Goal: Task Accomplishment & Management: Complete application form

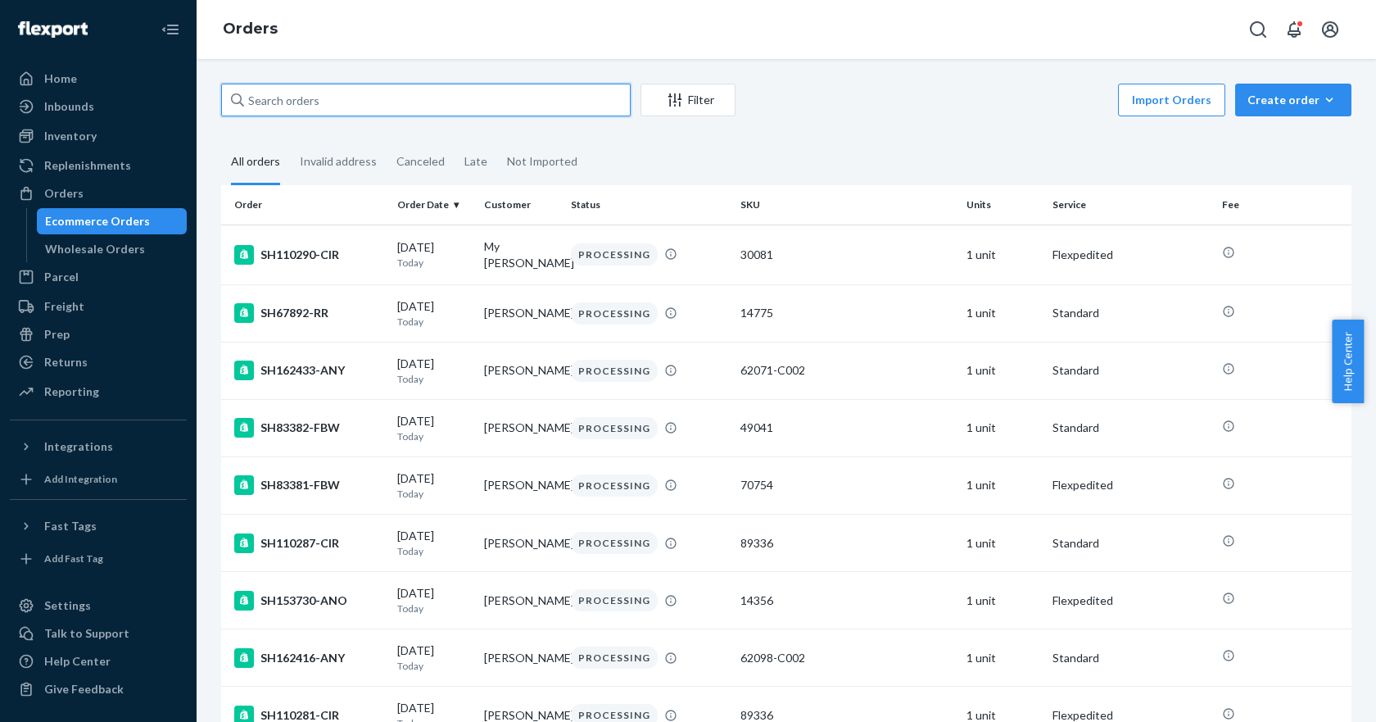
click at [420, 90] on input "text" at bounding box center [426, 100] width 410 height 33
paste input "SH82323-FBW"
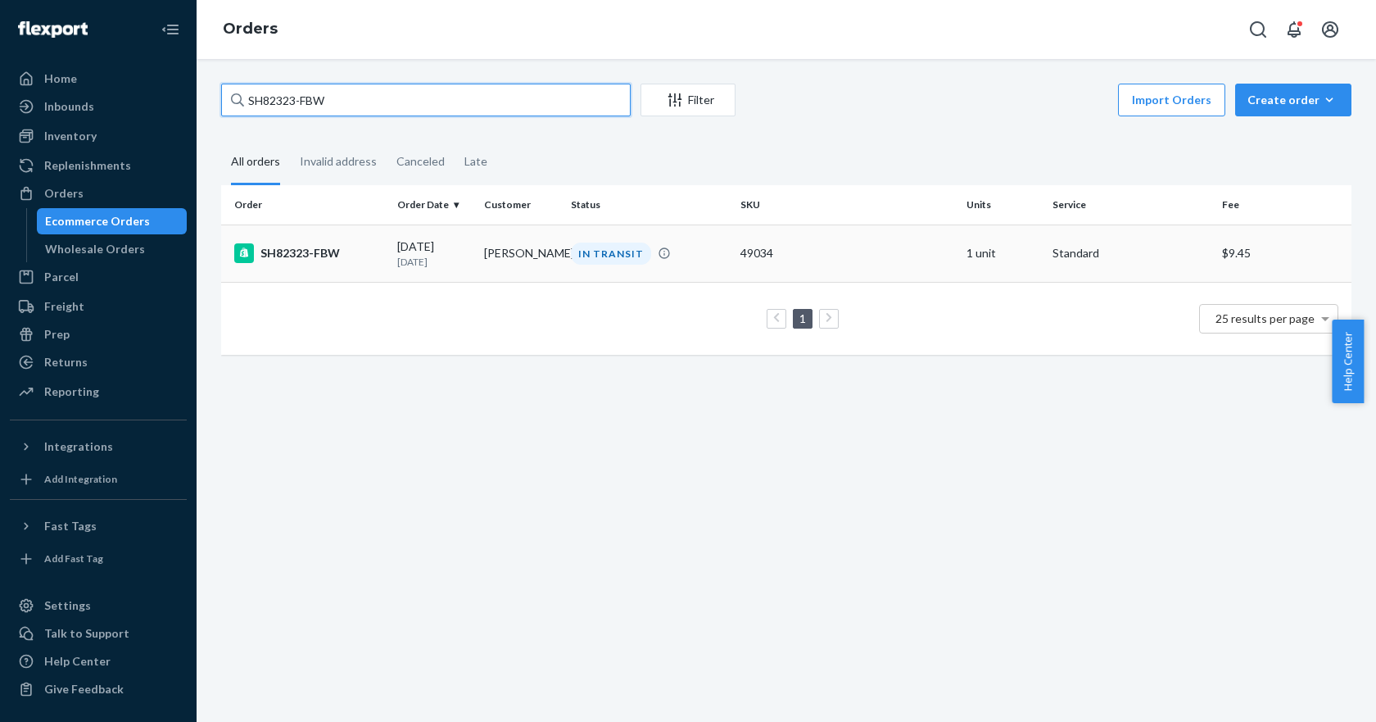
type input "SH82323-FBW"
click at [295, 263] on div "SH82323-FBW" at bounding box center [309, 253] width 150 height 20
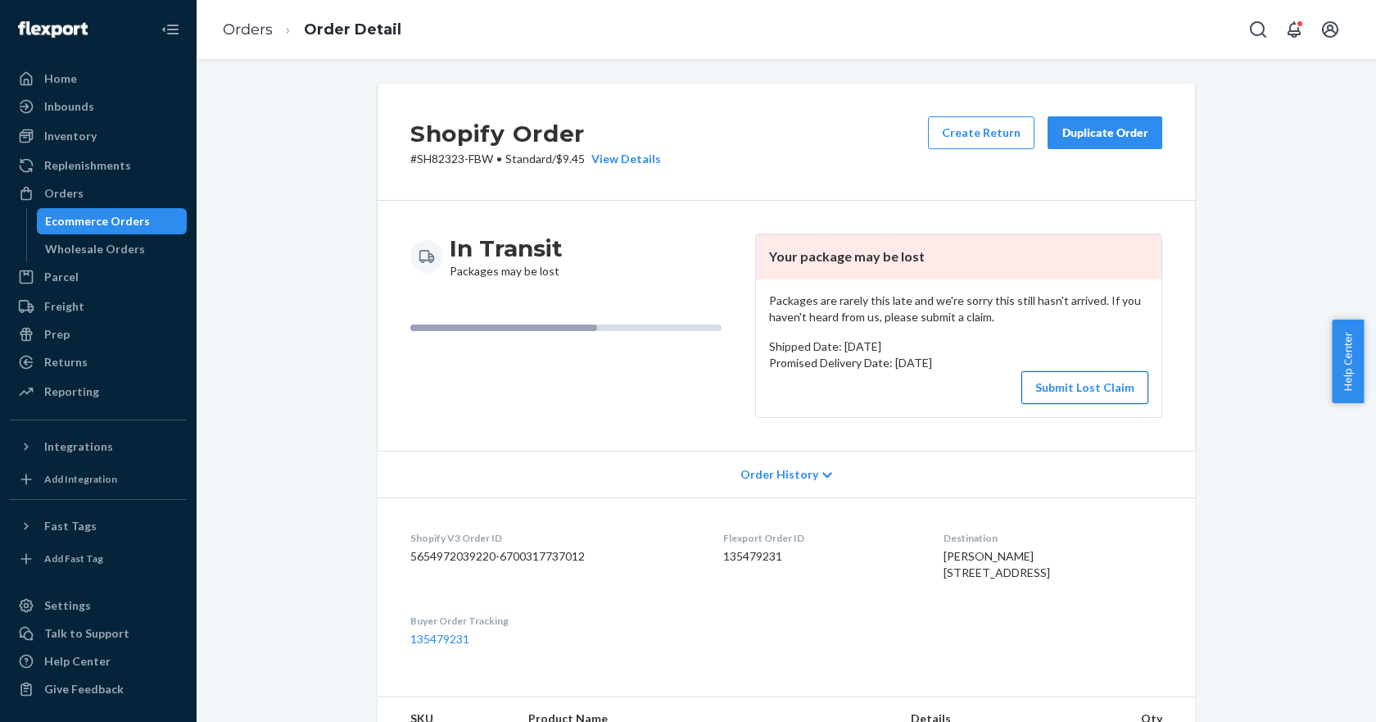
click at [1070, 382] on button "Submit Lost Claim" at bounding box center [1085, 387] width 127 height 33
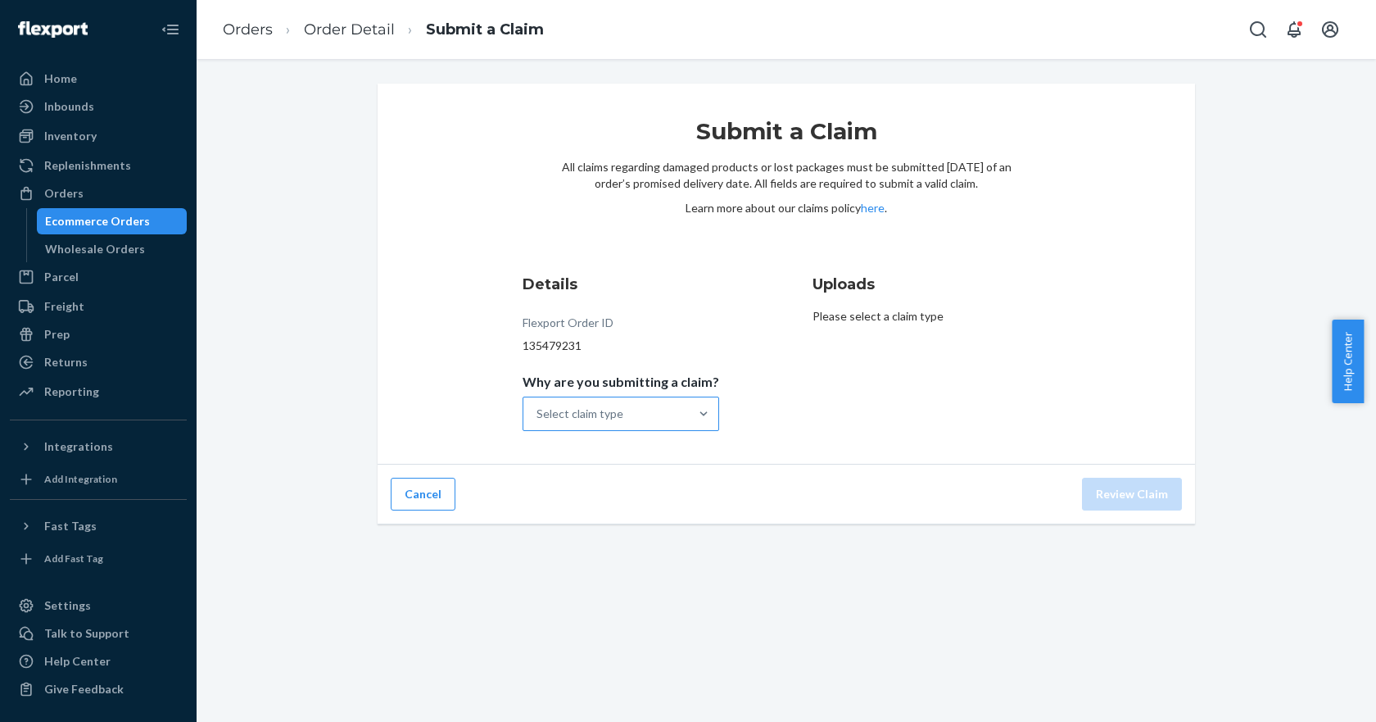
click at [579, 410] on div "Select claim type" at bounding box center [580, 414] width 87 height 16
click at [538, 410] on input "Why are you submitting a claim? Select claim type" at bounding box center [538, 414] width 2 height 16
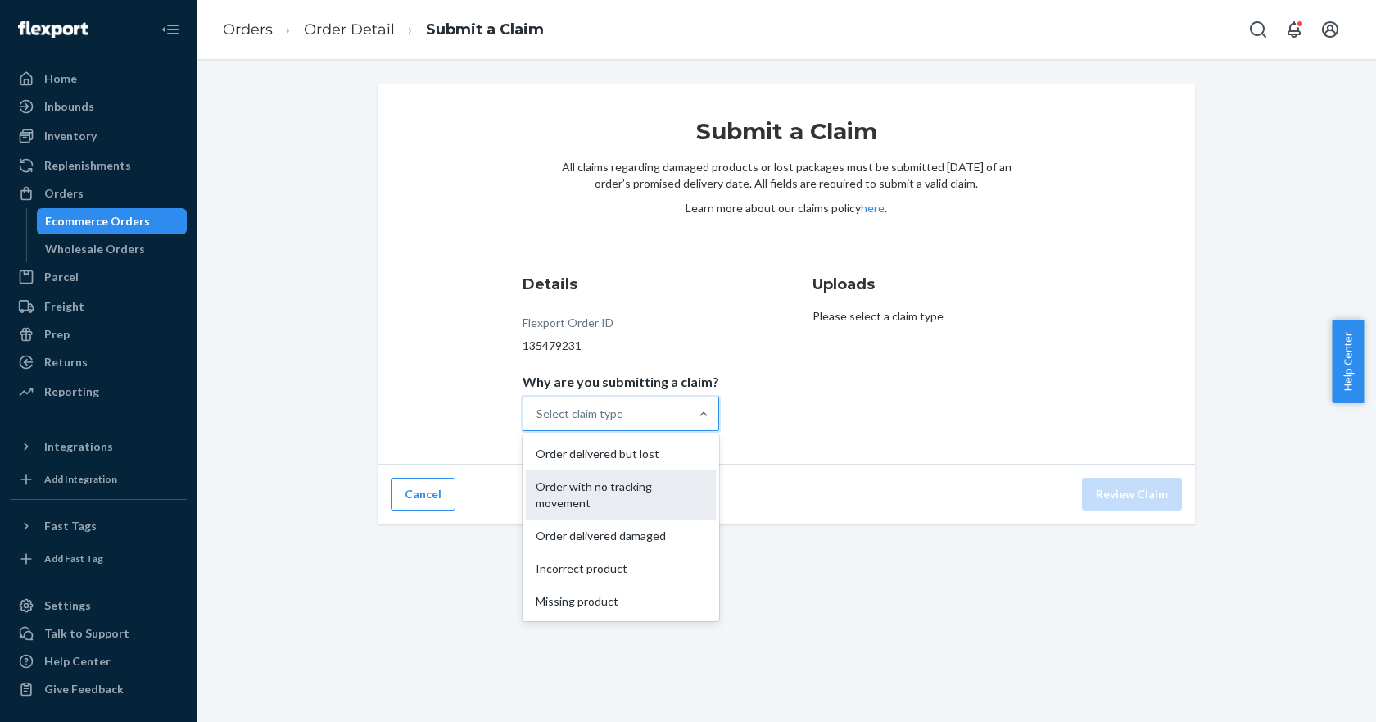
click at [607, 491] on div "Order with no tracking movement" at bounding box center [621, 494] width 190 height 49
click at [538, 422] on input "Why are you submitting a claim? option Order with no tracking movement focused,…" at bounding box center [538, 414] width 2 height 16
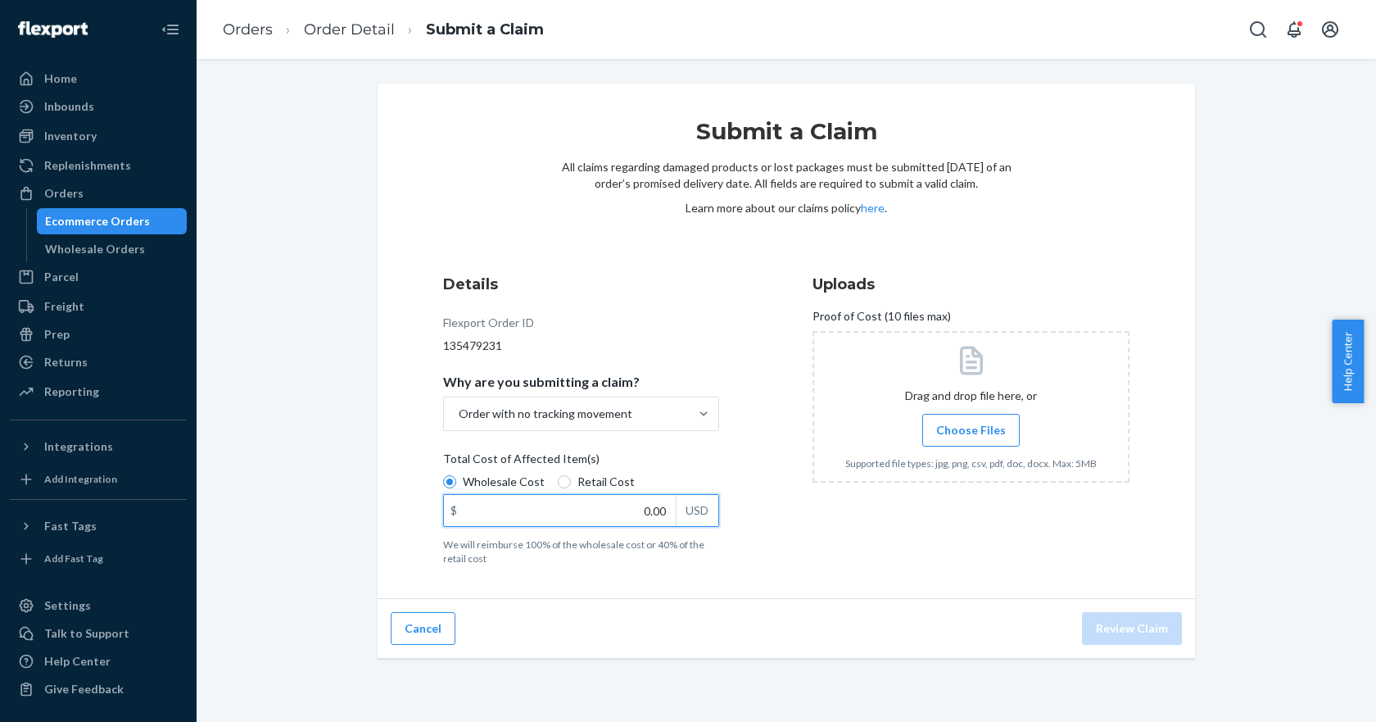
click at [494, 508] on input "0.00" at bounding box center [560, 510] width 232 height 31
drag, startPoint x: 555, startPoint y: 478, endPoint x: 557, endPoint y: 503, distance: 25.4
click at [559, 481] on input "Retail Cost" at bounding box center [564, 481] width 13 height 13
radio input "true"
radio input "false"
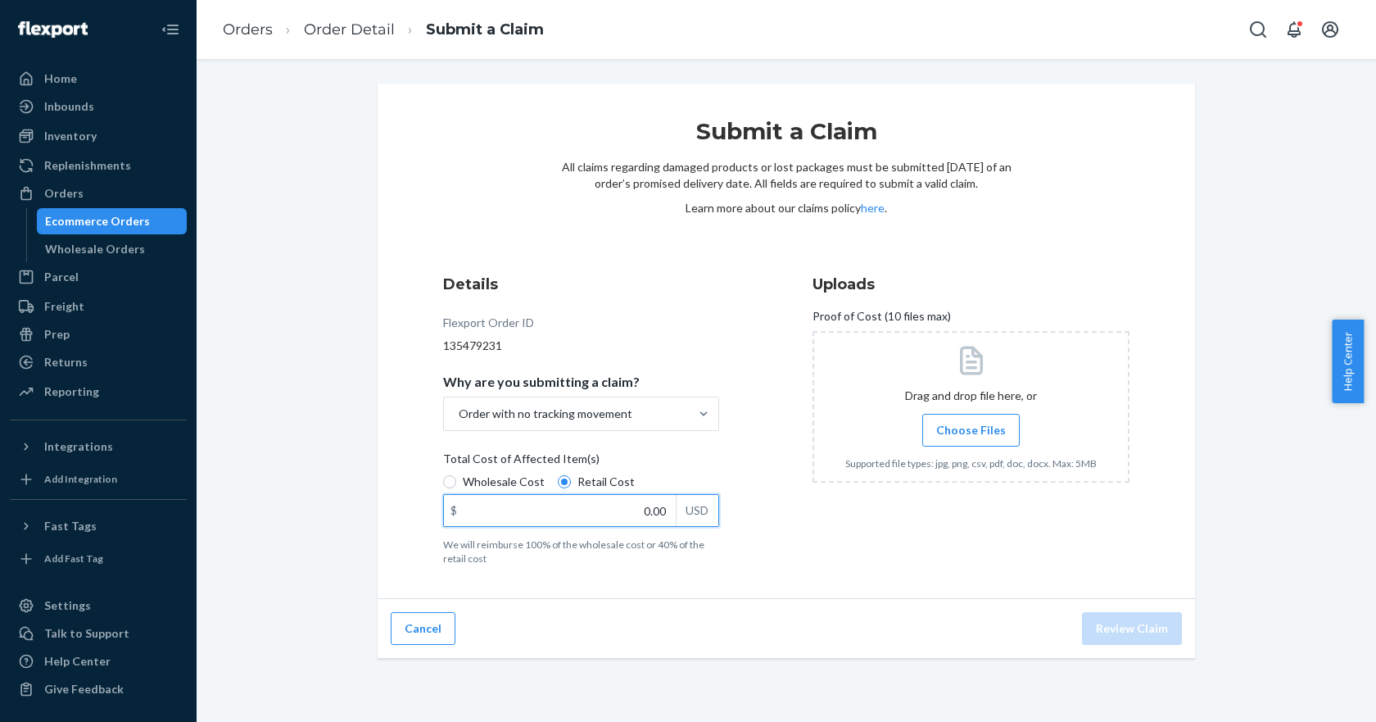
click at [555, 509] on input "0.00" at bounding box center [560, 510] width 232 height 31
type input "21.99"
drag, startPoint x: 989, startPoint y: 427, endPoint x: 979, endPoint y: 449, distance: 24.2
click at [981, 445] on label "Choose Files" at bounding box center [970, 430] width 97 height 33
click at [951, 431] on span "Choose Files" at bounding box center [971, 430] width 70 height 16
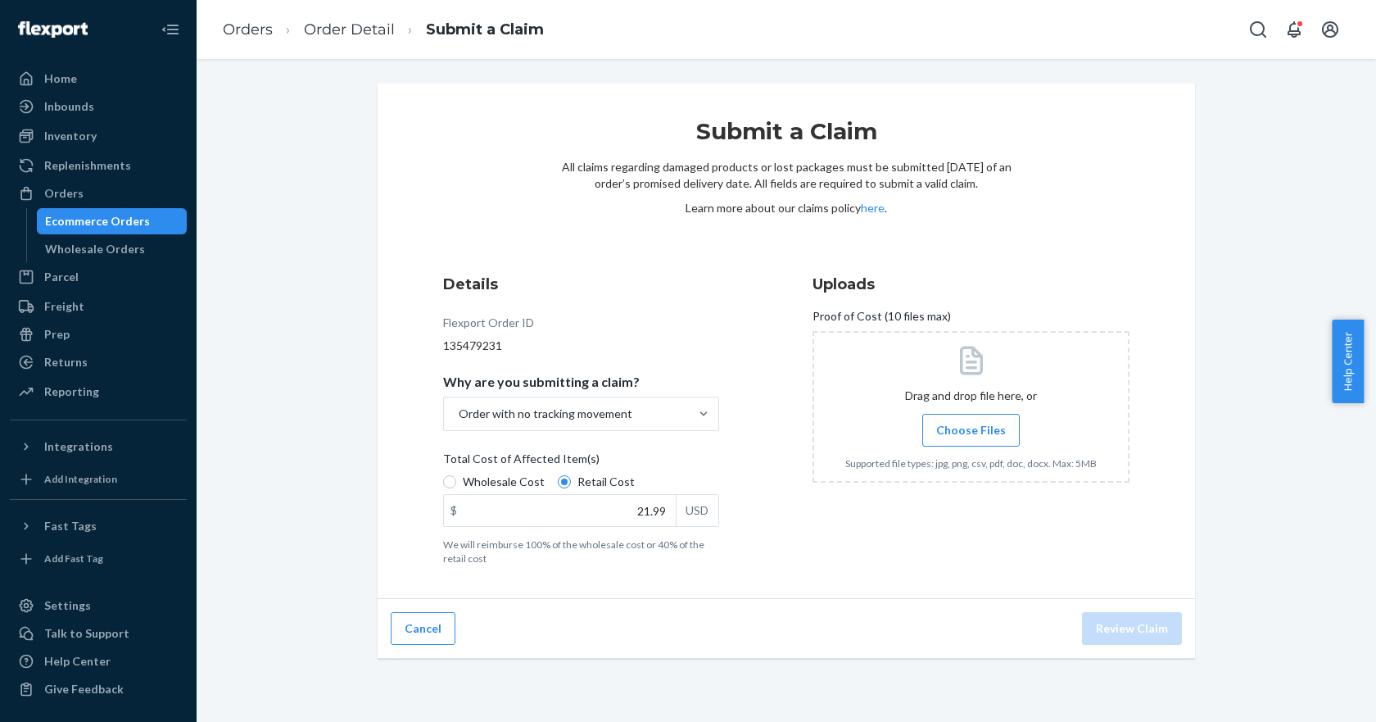
click at [971, 431] on input "Choose Files" at bounding box center [971, 430] width 1 height 18
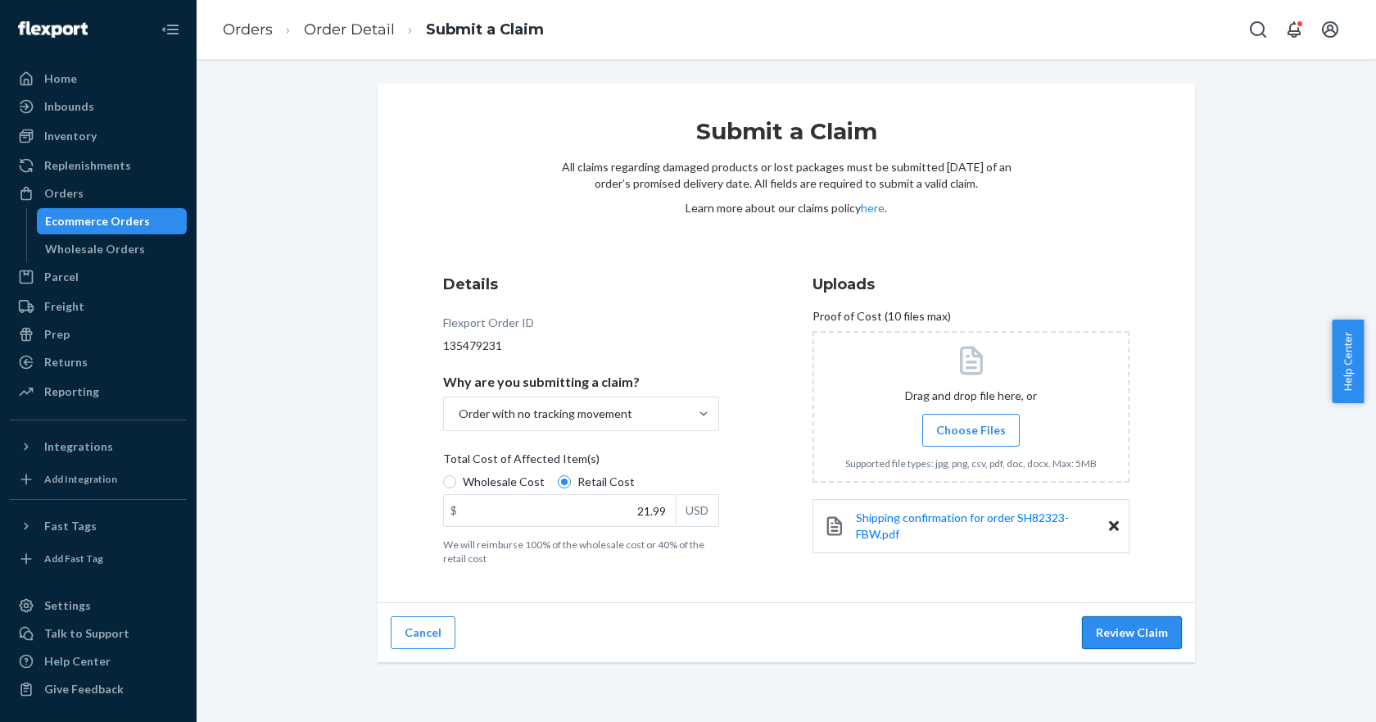
click at [1135, 637] on button "Review Claim" at bounding box center [1132, 632] width 100 height 33
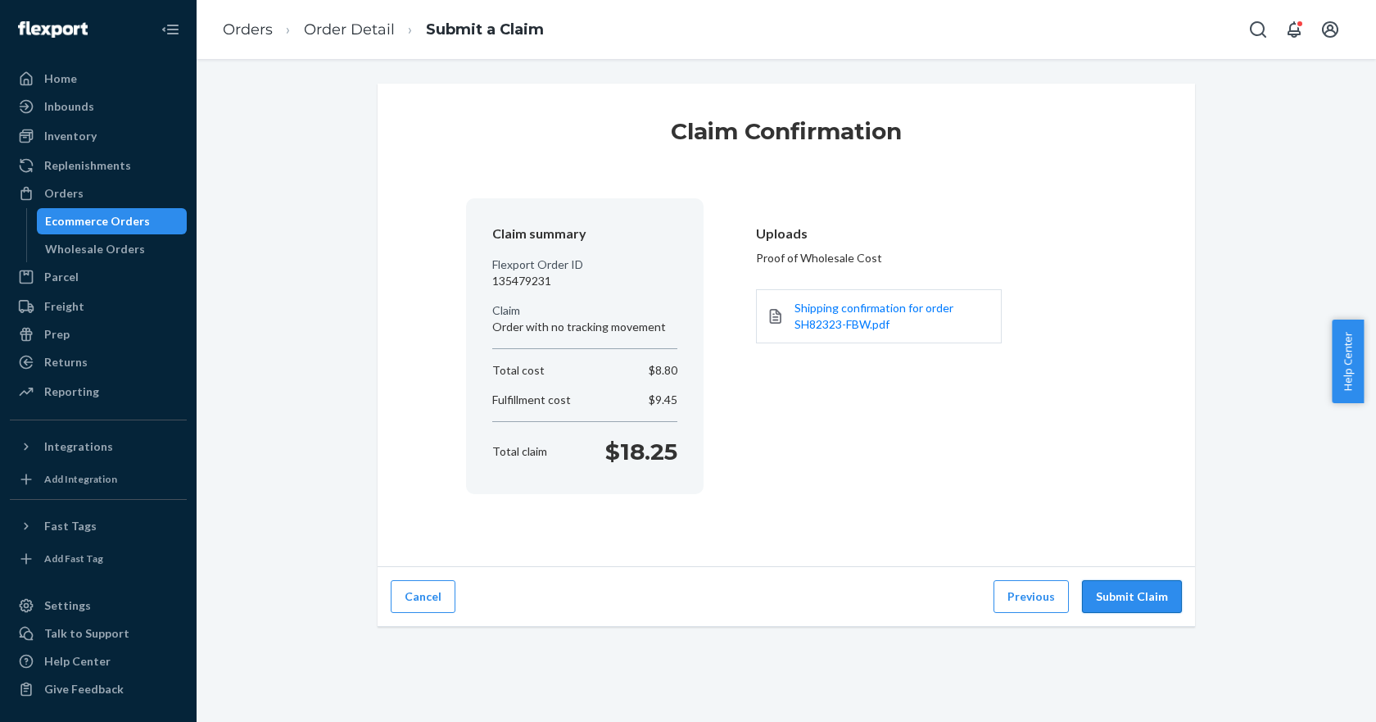
click at [1121, 601] on button "Submit Claim" at bounding box center [1132, 596] width 100 height 33
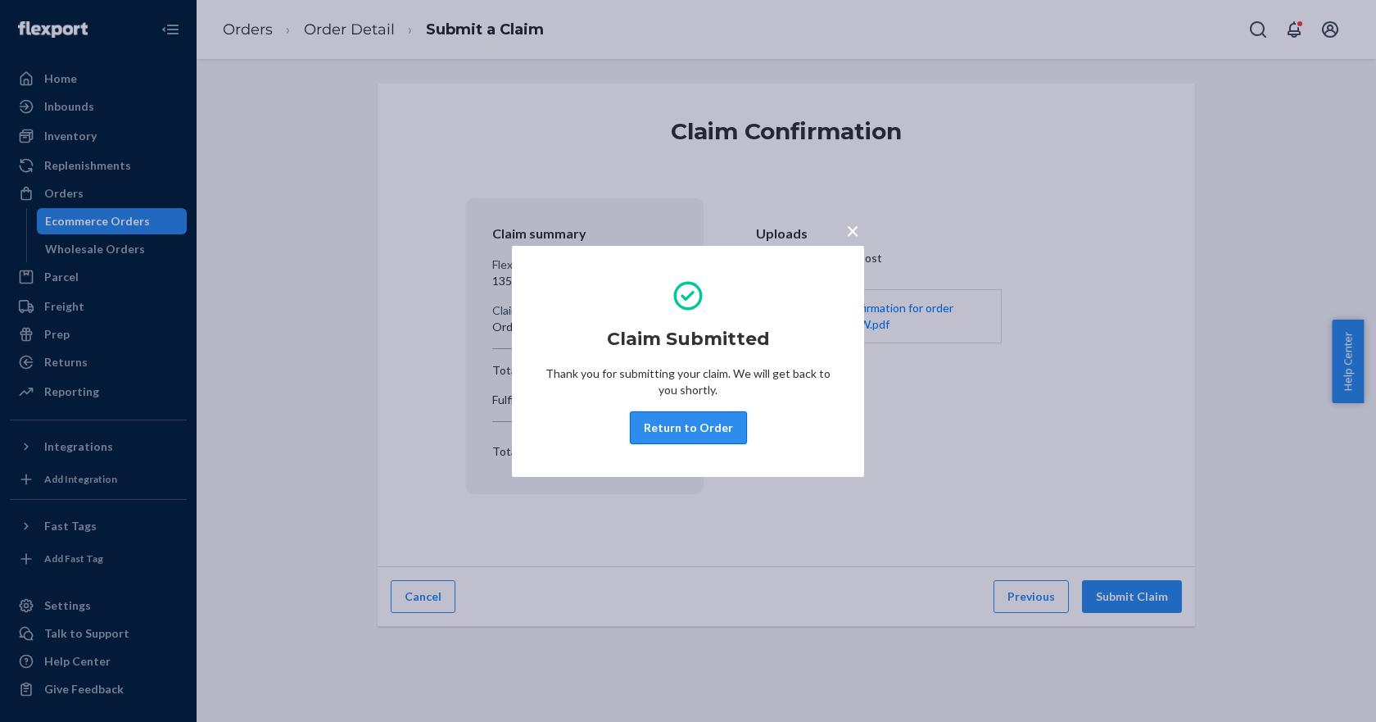
click at [692, 425] on button "Return to Order" at bounding box center [688, 427] width 117 height 33
